Goal: Information Seeking & Learning: Learn about a topic

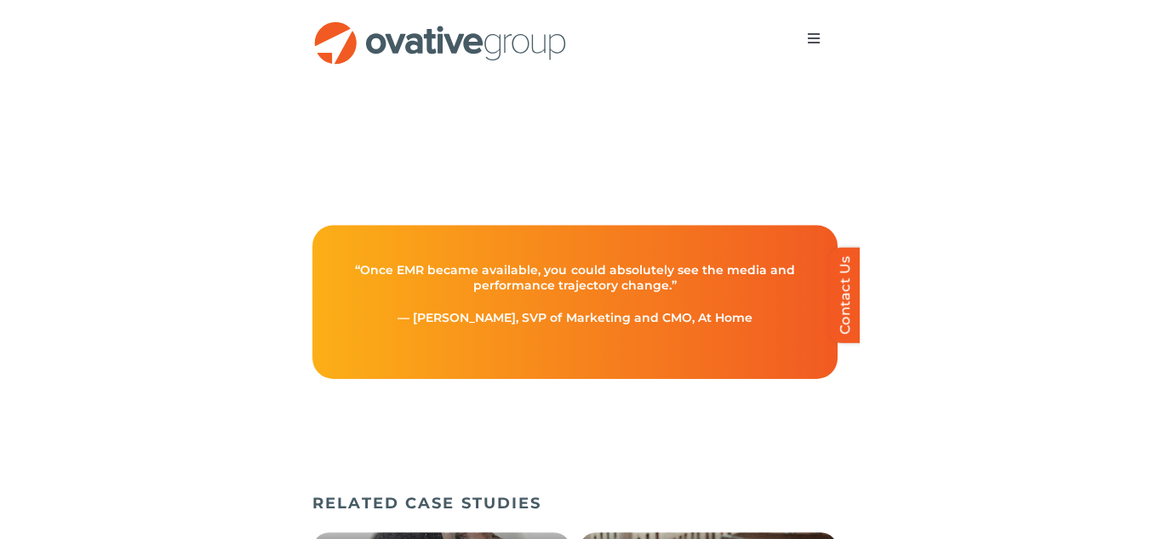
scroll to position [2785, 0]
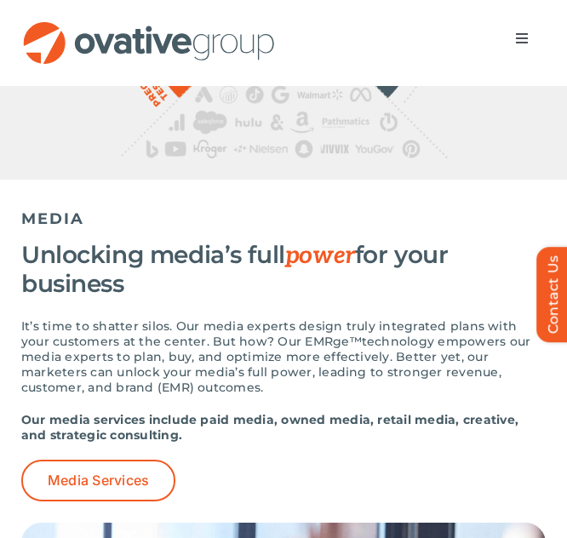
scroll to position [1248, 0]
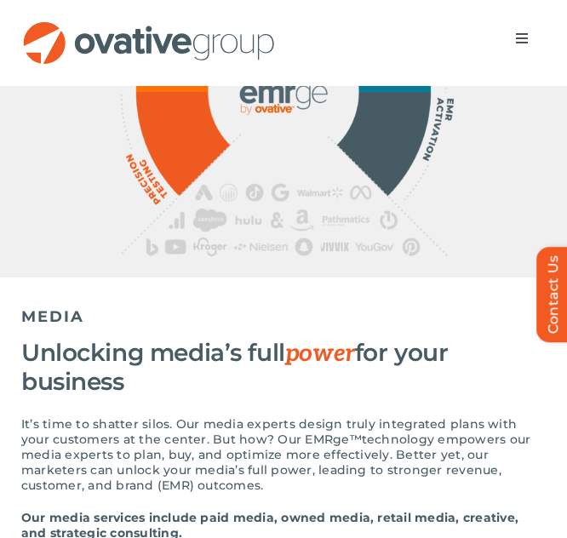
click at [183, 169] on img at bounding box center [283, 89] width 341 height 335
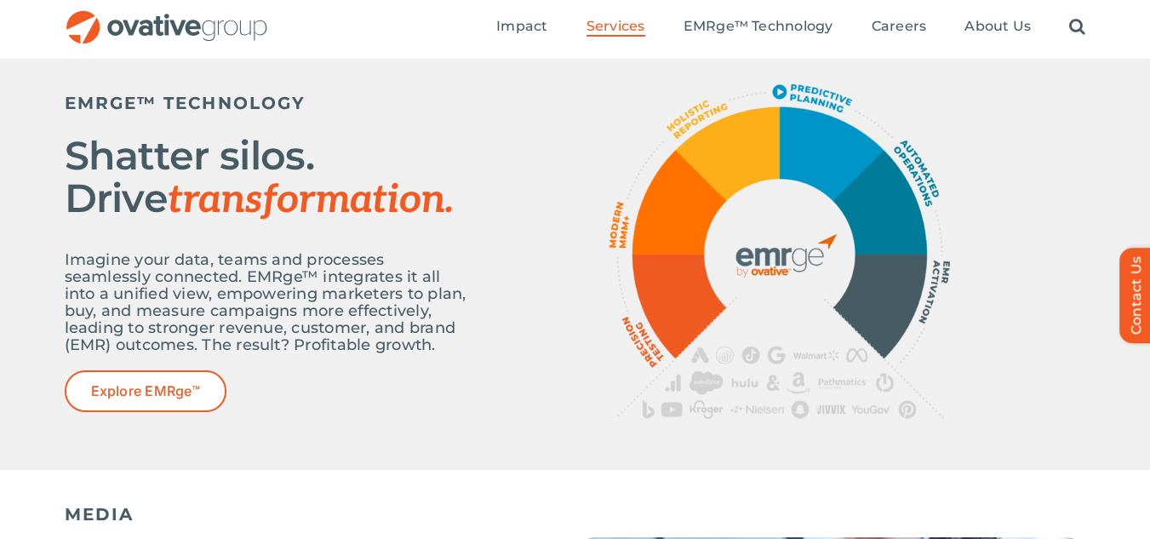
scroll to position [539, 0]
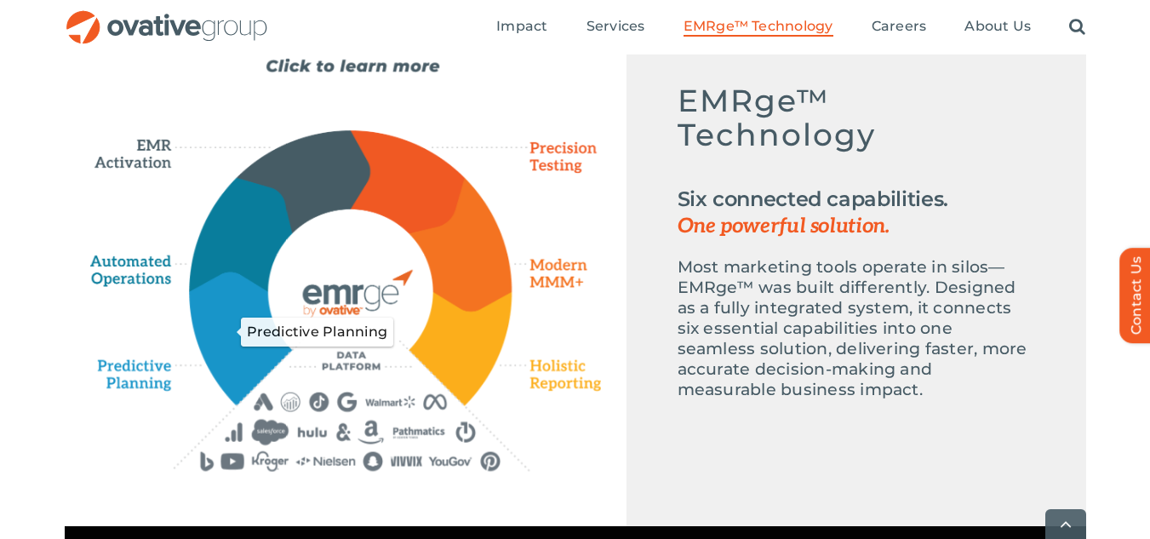
click at [240, 356] on icon "Predictive Planning" at bounding box center [241, 337] width 100 height 130
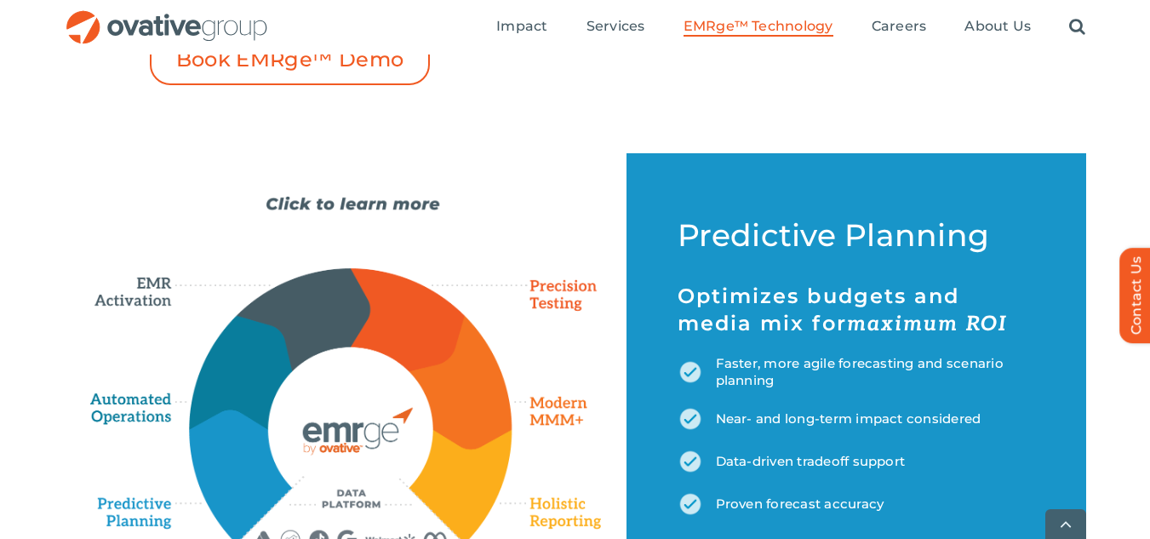
scroll to position [698, 0]
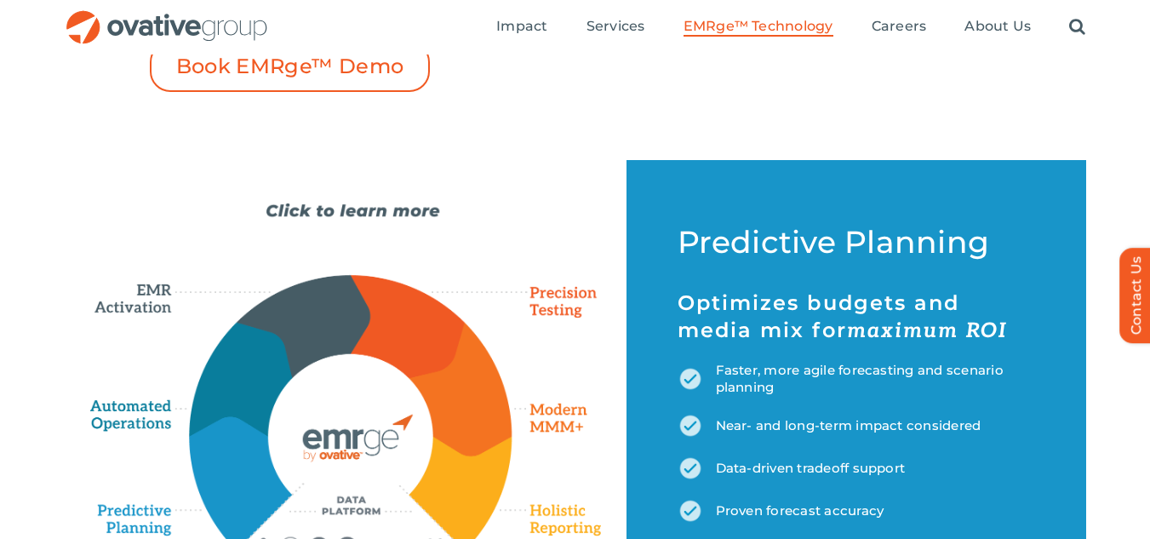
click at [689, 303] on h5 "Optimizes budgets and media mix for maximum ROI" at bounding box center [857, 317] width 358 height 55
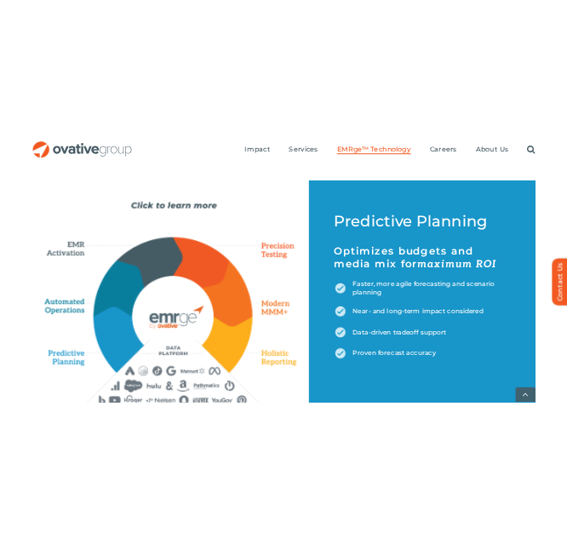
scroll to position [825, 0]
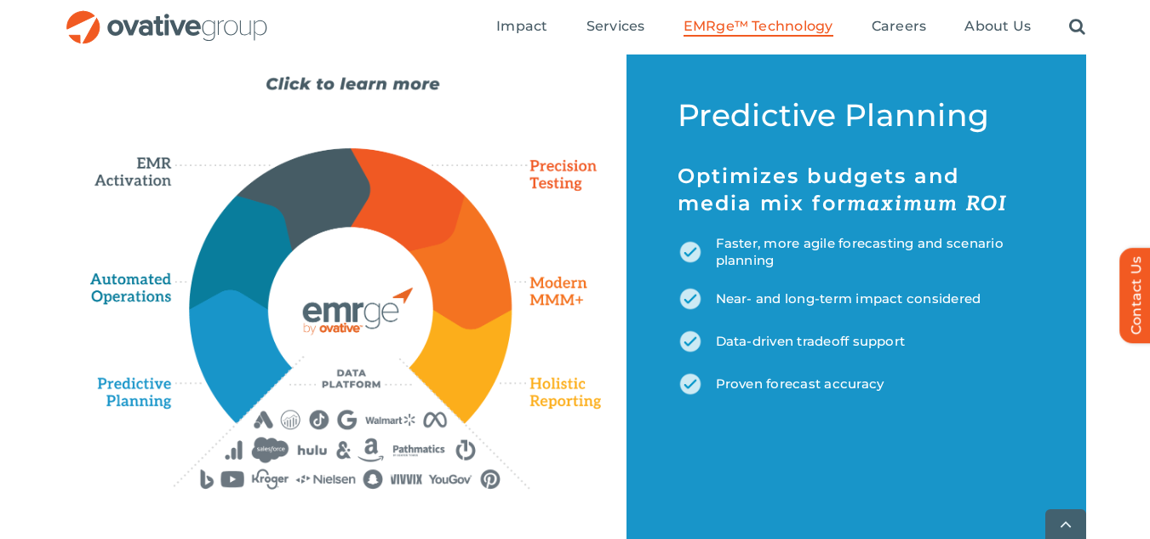
drag, startPoint x: 689, startPoint y: 303, endPoint x: 878, endPoint y: 382, distance: 205.0
click at [878, 382] on div "Predictive Planning Optimizes budgets and media mix for maximum ROI Faster, mor…" at bounding box center [857, 248] width 358 height 295
copy div "Optimizes budgets and media mix for maximum ROI Faster, more agile forecasting …"
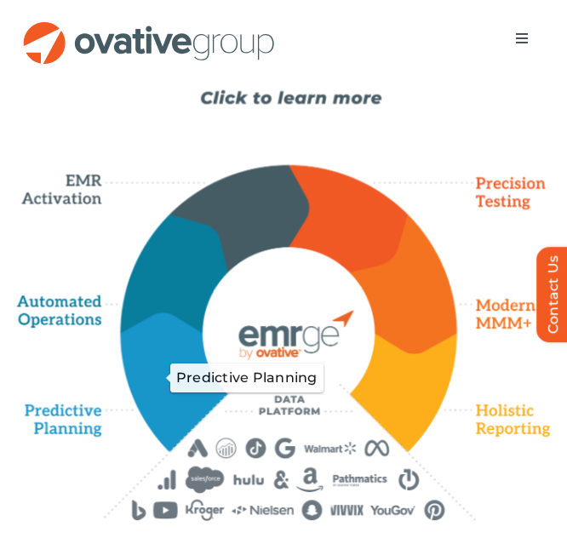
scroll to position [1138, 0]
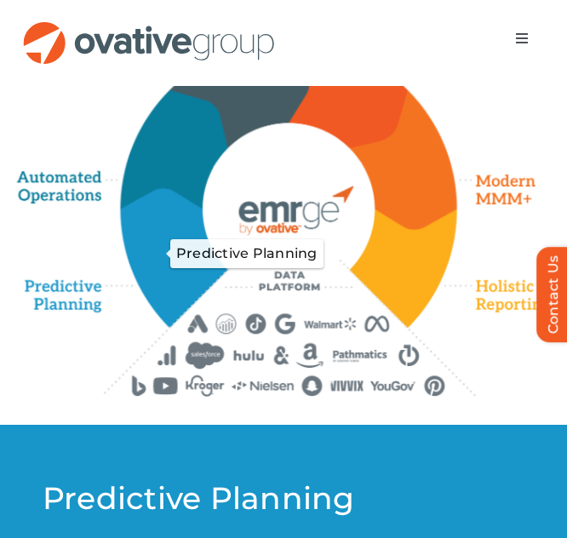
click at [176, 318] on icon "Predictive Planning" at bounding box center [170, 259] width 109 height 141
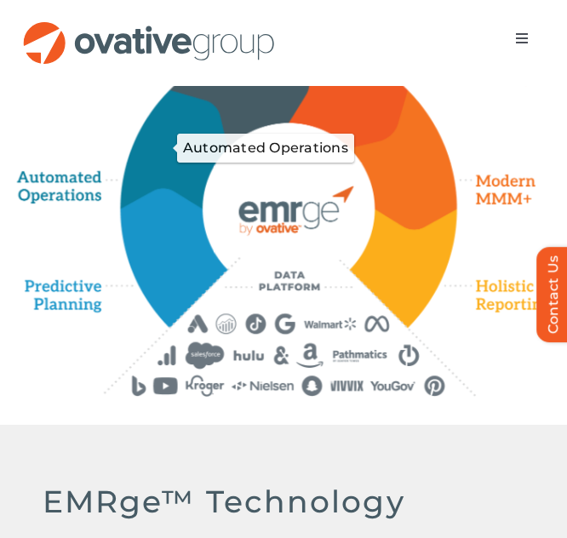
click at [180, 210] on icon "Automated Operations" at bounding box center [172, 149] width 112 height 123
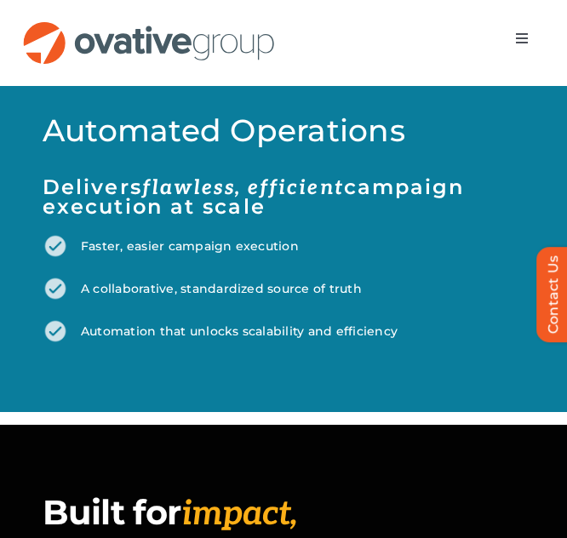
scroll to position [1589, 0]
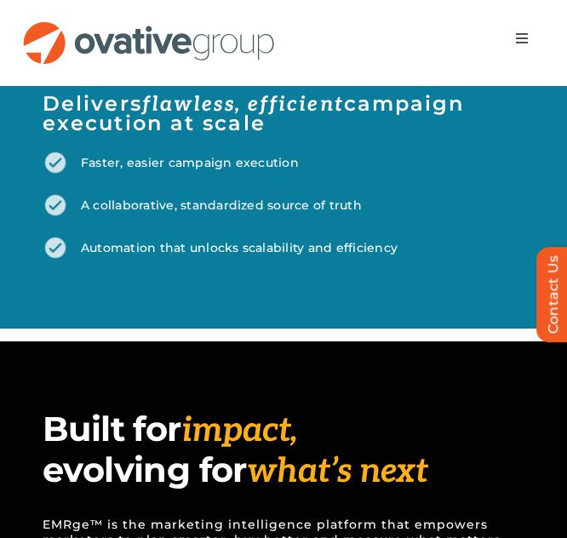
drag, startPoint x: 46, startPoint y: 173, endPoint x: 390, endPoint y: 318, distance: 373.2
click at [390, 261] on div "Automated Operations Delivers flawless, efficient campaign execution at scale F…" at bounding box center [284, 146] width 482 height 227
copy div "Delivers flawless, efficient campaign execution at scale Faster, easier campaig…"
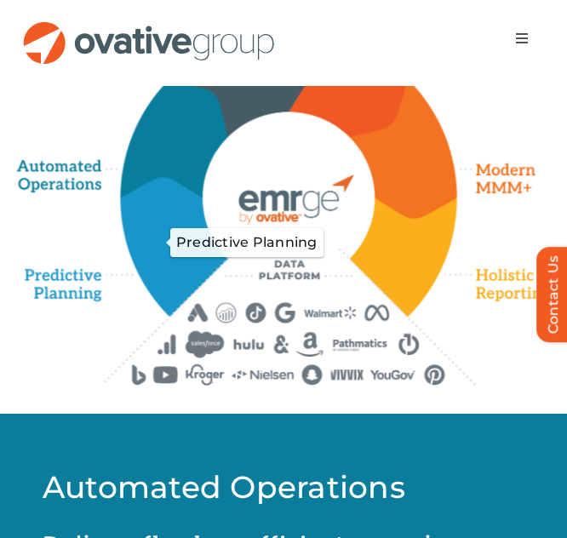
scroll to position [1144, 0]
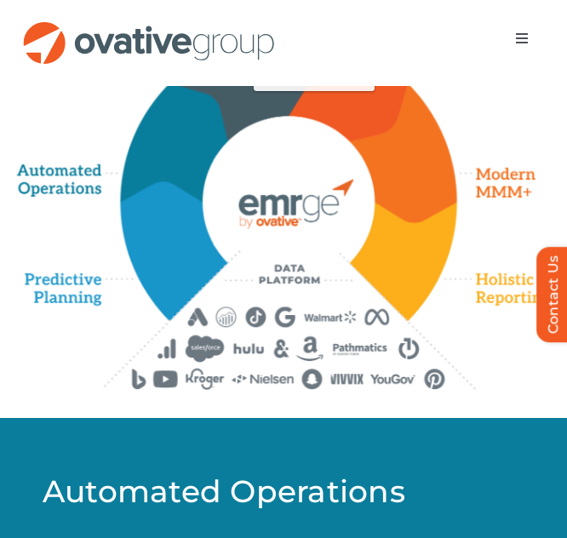
click at [250, 137] on icon "EMR Activation" at bounding box center [238, 83] width 142 height 107
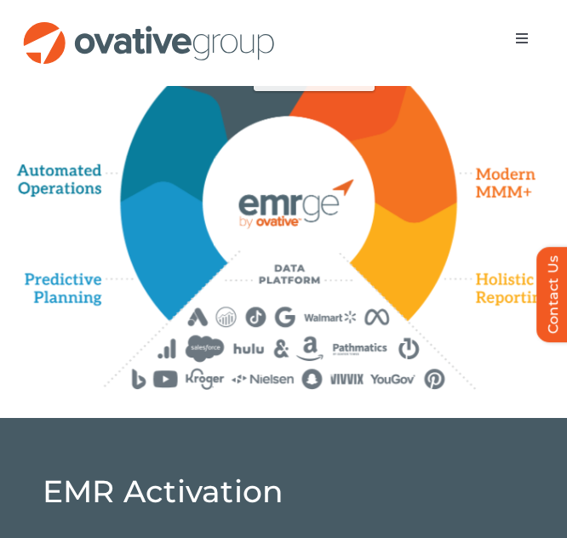
click at [265, 137] on icon "EMR Activation" at bounding box center [238, 83] width 142 height 107
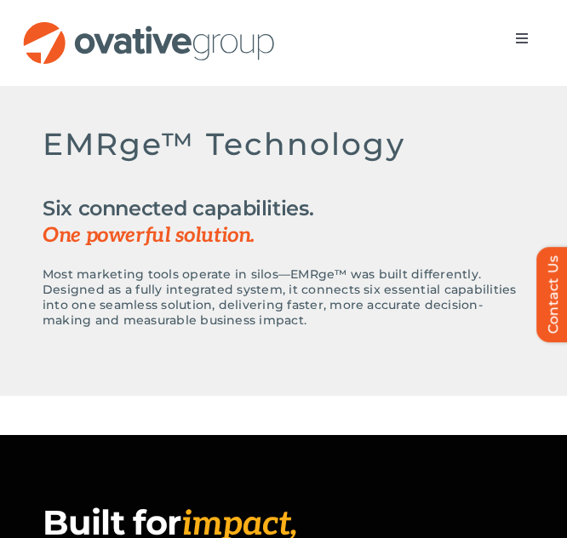
scroll to position [1533, 0]
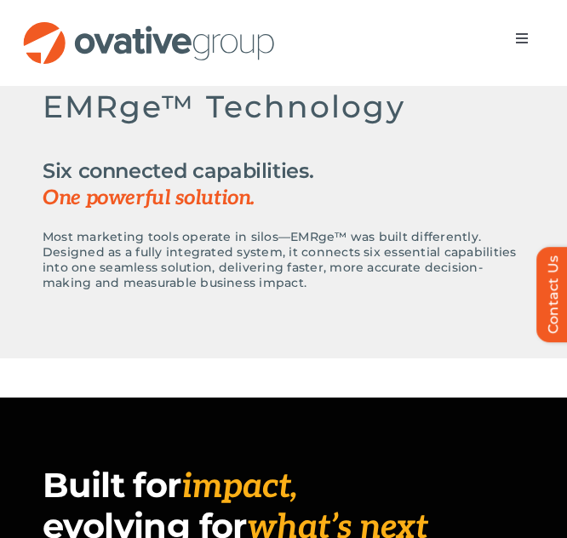
click at [66, 212] on h2 "Six connected capabilities. One powerful solution." at bounding box center [284, 185] width 482 height 54
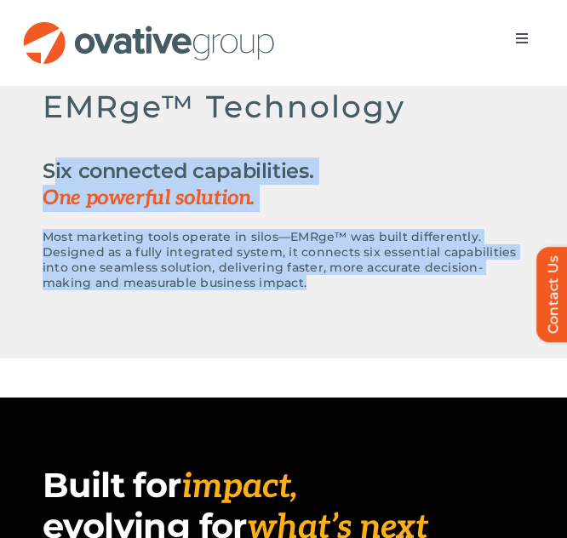
drag, startPoint x: 66, startPoint y: 250, endPoint x: 242, endPoint y: 347, distance: 200.1
click at [242, 290] on div "EMRge™ Technology Six connected capabilities. One powerful solution. Most marke…" at bounding box center [284, 189] width 482 height 201
copy div "Six connected capabilities. One powerful solution. Most marketing tools operate…"
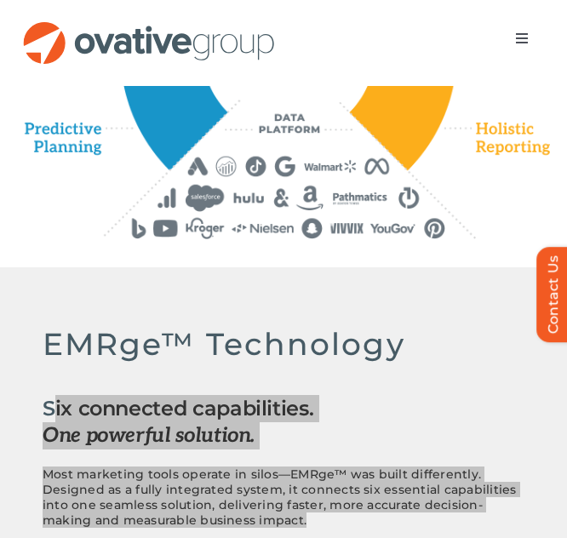
scroll to position [1130, 0]
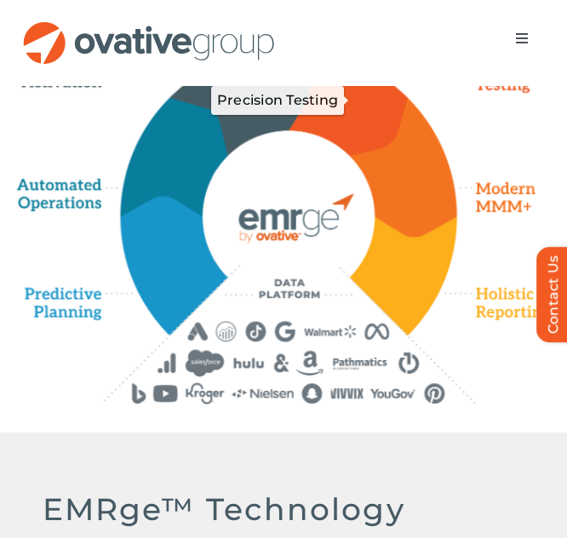
click at [353, 154] on icon "Precision Testing" at bounding box center [350, 99] width 123 height 110
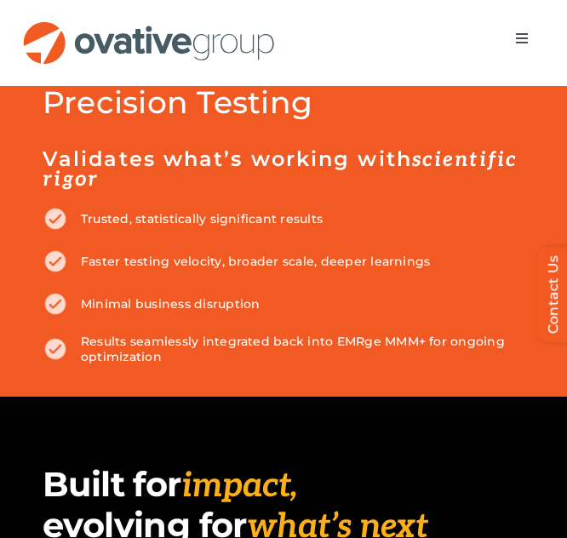
scroll to position [1534, 0]
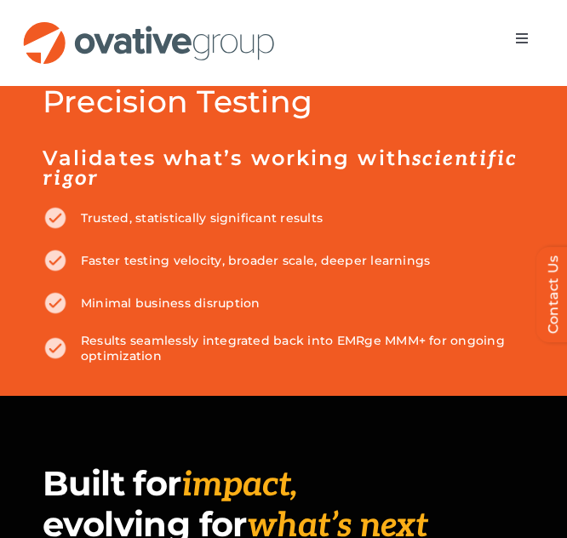
click at [89, 188] on h5 "Validates what’s working with scientific rigor" at bounding box center [284, 168] width 482 height 39
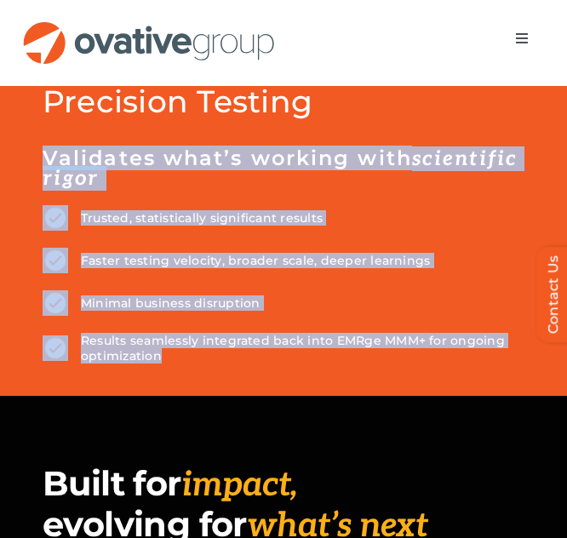
drag, startPoint x: 89, startPoint y: 233, endPoint x: 158, endPoint y: 425, distance: 203.6
click at [158, 364] on div "Precision Testing Validates what’s working with scientific rigor Trusted, stati…" at bounding box center [284, 226] width 482 height 276
copy div "Validates what’s working with scientific rigor Trusted, statistically significa…"
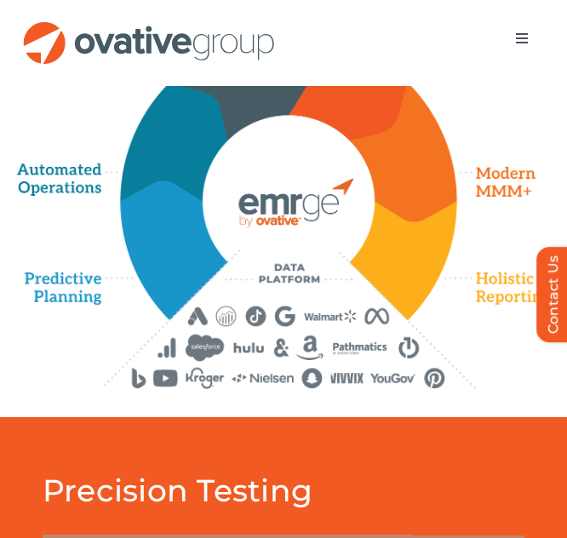
scroll to position [1140, 0]
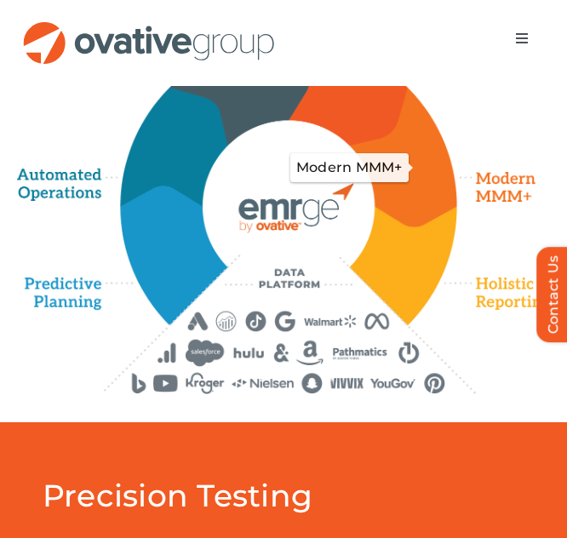
click at [401, 227] on icon "Modern MMM+" at bounding box center [407, 155] width 109 height 144
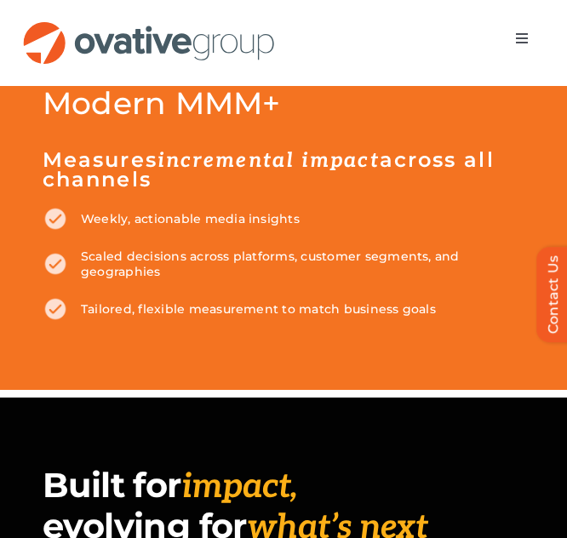
scroll to position [1534, 0]
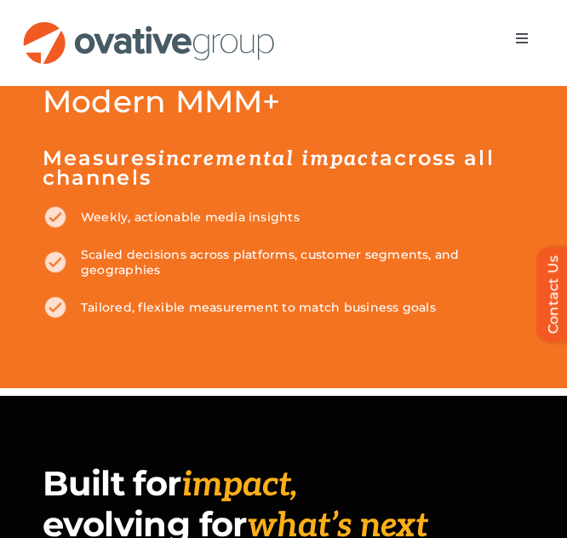
click at [85, 187] on h5 "Measures incremental impact across all channels" at bounding box center [284, 168] width 482 height 38
drag, startPoint x: 85, startPoint y: 222, endPoint x: 416, endPoint y: 372, distance: 362.8
click at [416, 320] on div "Modern MMM+ Measures incremental impact across all channels Weekly, actionable …" at bounding box center [284, 204] width 482 height 232
copy div "Measures incremental impact across all channels Weekly, actionable media insigh…"
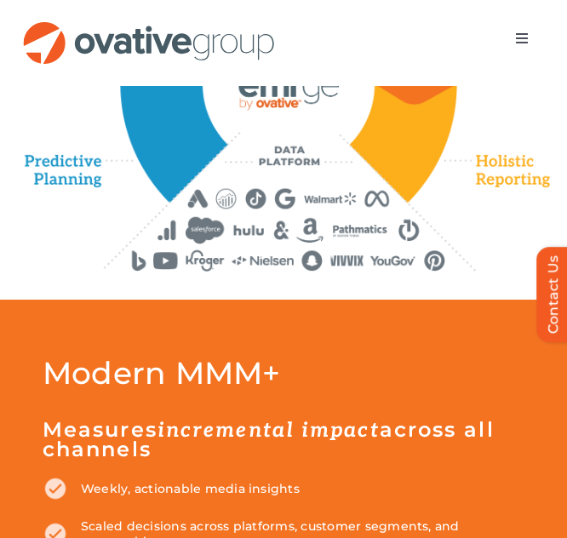
scroll to position [1233, 0]
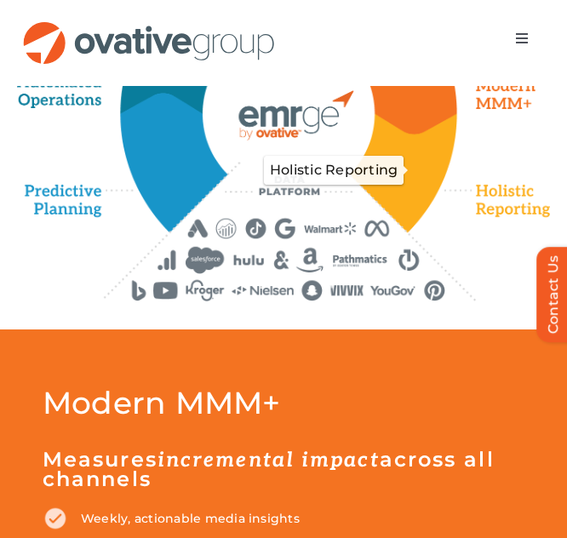
click at [406, 236] on icon "Holistic Reporting" at bounding box center [407, 175] width 111 height 121
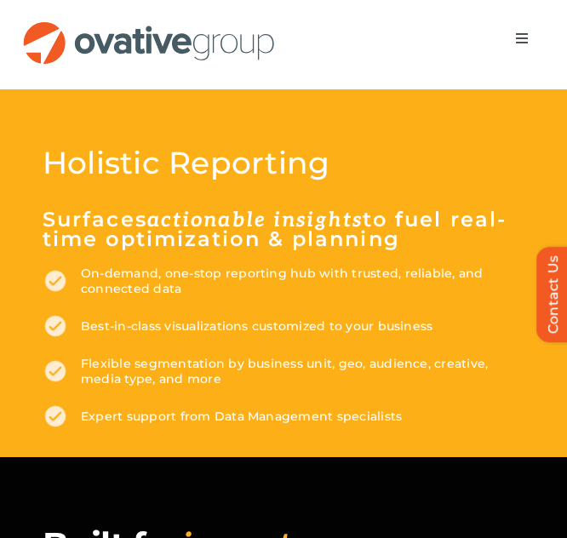
scroll to position [1474, 0]
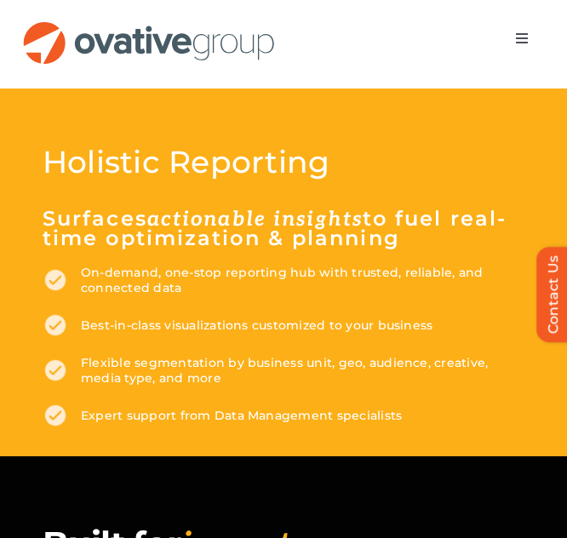
click at [84, 248] on h5 "Surfaces actionable insights to fuel real-time optimization & planning" at bounding box center [284, 228] width 482 height 38
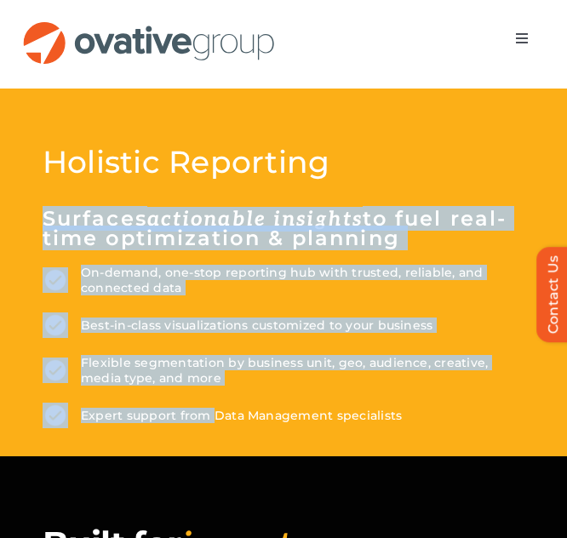
scroll to position [1508, 0]
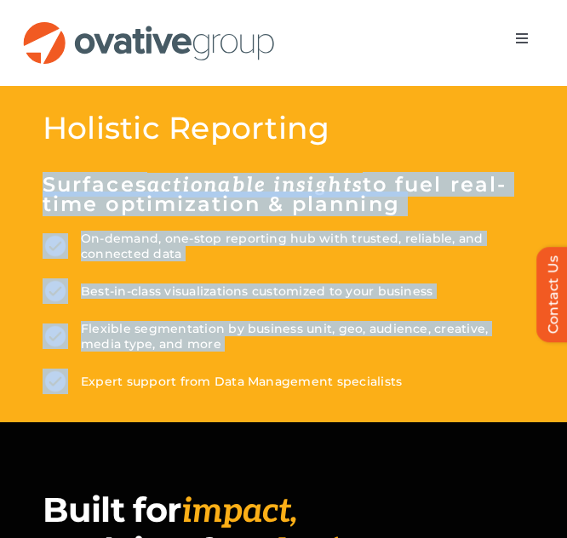
drag, startPoint x: 84, startPoint y: 278, endPoint x: 397, endPoint y: 446, distance: 355.1
click at [397, 394] on div "Holistic Reporting Surfaces actionable insights to fuel real-time optimization …" at bounding box center [284, 254] width 482 height 280
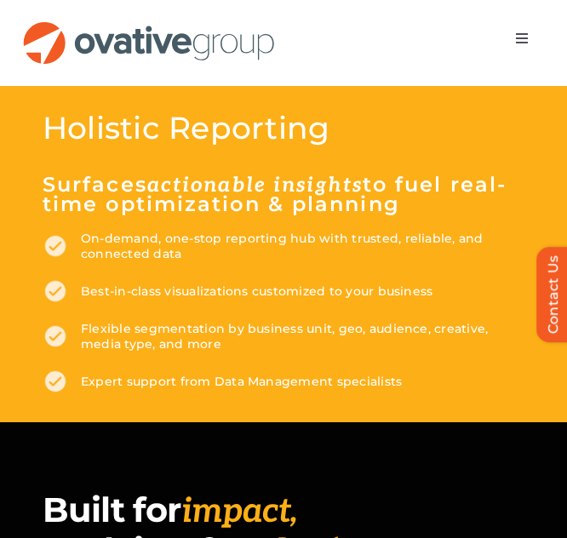
click at [382, 394] on p "Expert support from Data Management specialists" at bounding box center [284, 382] width 482 height 26
drag, startPoint x: 396, startPoint y: 449, endPoint x: 49, endPoint y: 246, distance: 402.2
click at [49, 246] on div "Holistic Reporting Surfaces actionable insights to fuel real-time optimization …" at bounding box center [284, 254] width 482 height 280
copy div "Surfaces actionable insights to fuel real-time optimization & planning On-deman…"
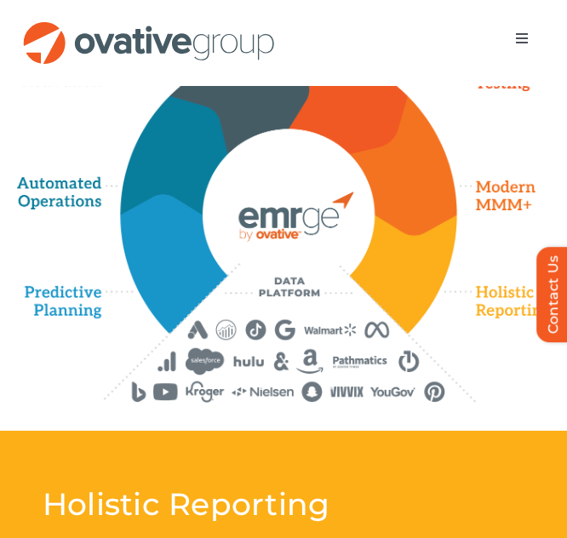
scroll to position [1133, 0]
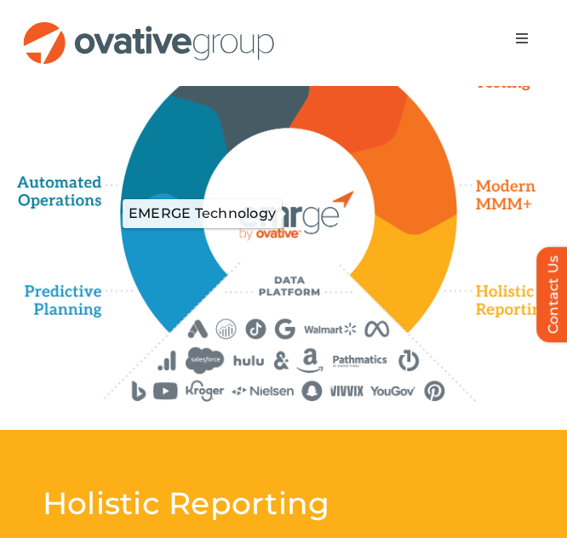
click at [295, 274] on icon "EMERGE Technology" at bounding box center [287, 213] width 177 height 177
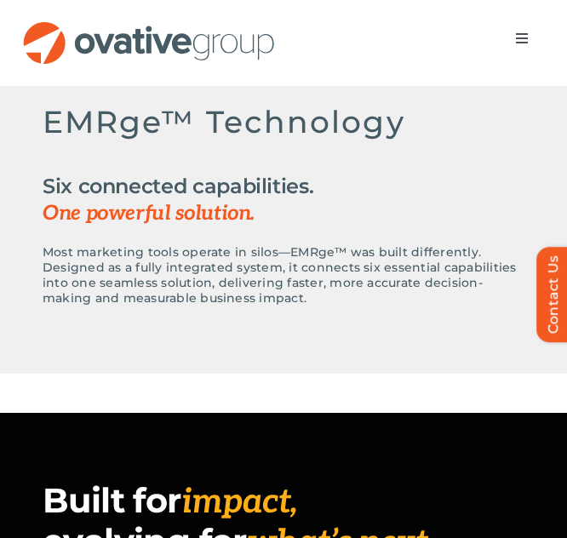
scroll to position [1518, 0]
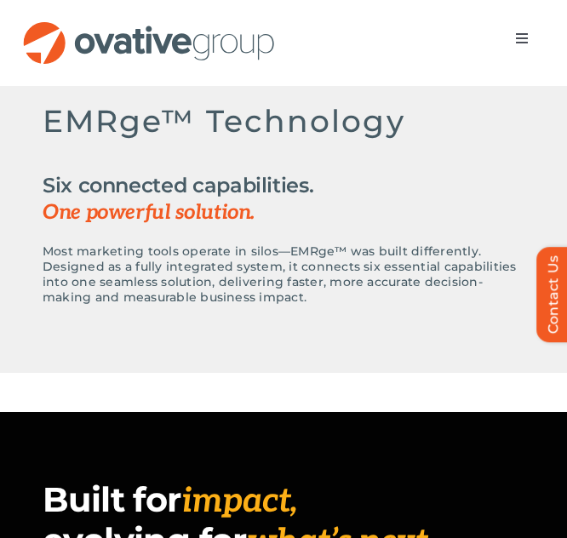
click at [249, 305] on p "Most marketing tools operate in silos—EMRge™ was built differently. Designed as…" at bounding box center [284, 274] width 482 height 61
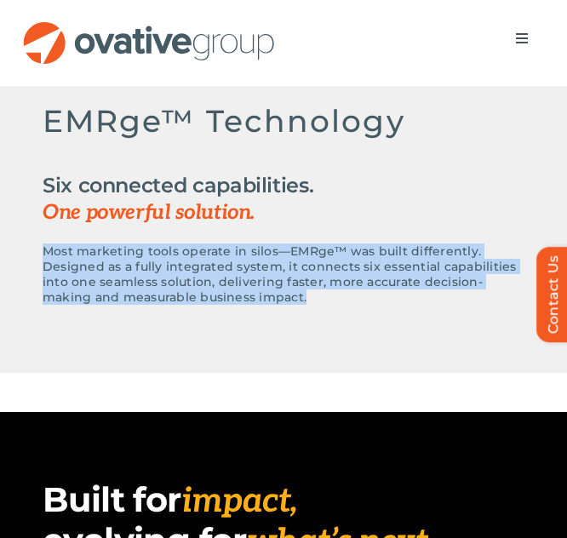
click at [249, 305] on p "Most marketing tools operate in silos—EMRge™ was built differently. Designed as…" at bounding box center [284, 274] width 482 height 61
copy div "Most marketing tools operate in silos—EMRge™ was built differently. Designed as…"
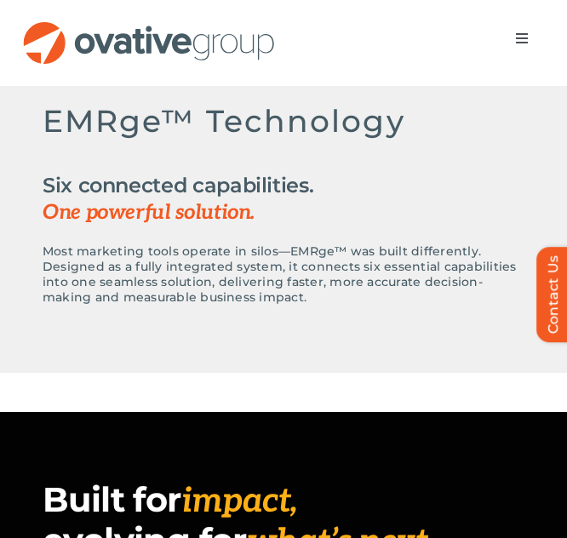
click at [62, 227] on h2 "Six connected capabilities. One powerful solution." at bounding box center [284, 199] width 482 height 54
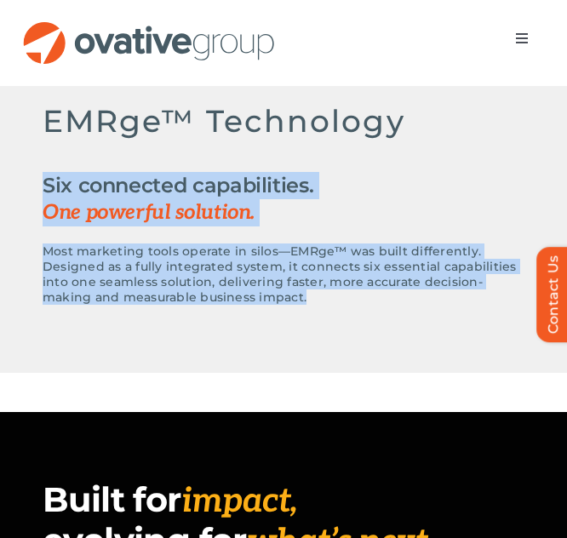
drag, startPoint x: 62, startPoint y: 255, endPoint x: 263, endPoint y: 364, distance: 229.0
click at [263, 305] on div "EMRge™ Technology Six connected capabilities. One powerful solution. Most marke…" at bounding box center [284, 204] width 482 height 201
copy div "Six connected capabilities. One powerful solution. Most marketing tools operate…"
